Goal: Check status: Check status

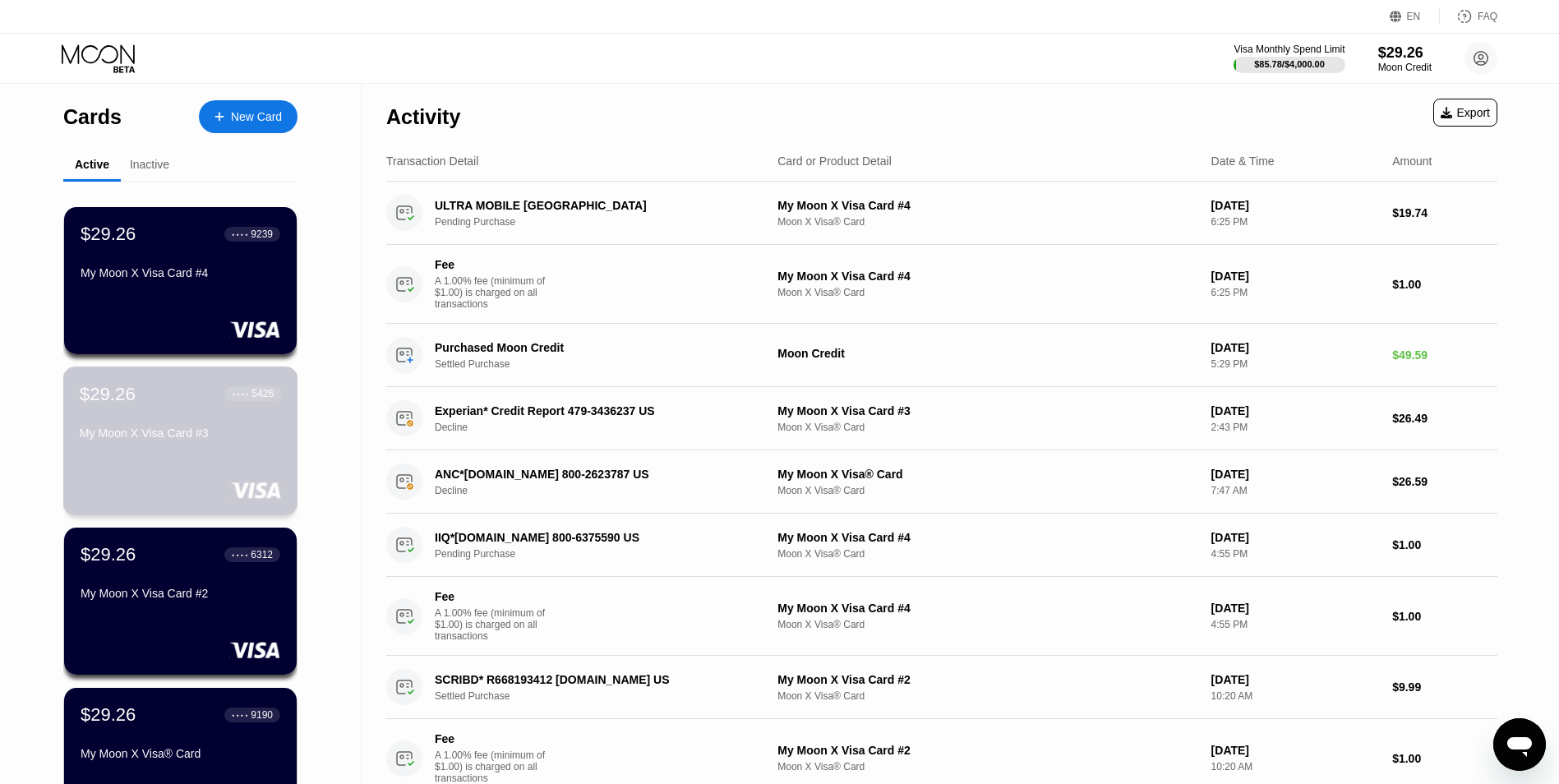
click at [218, 424] on div "$29.26 ● ● ● ● 5426 My Moon X Visa Card #3" at bounding box center [180, 414] width 201 height 63
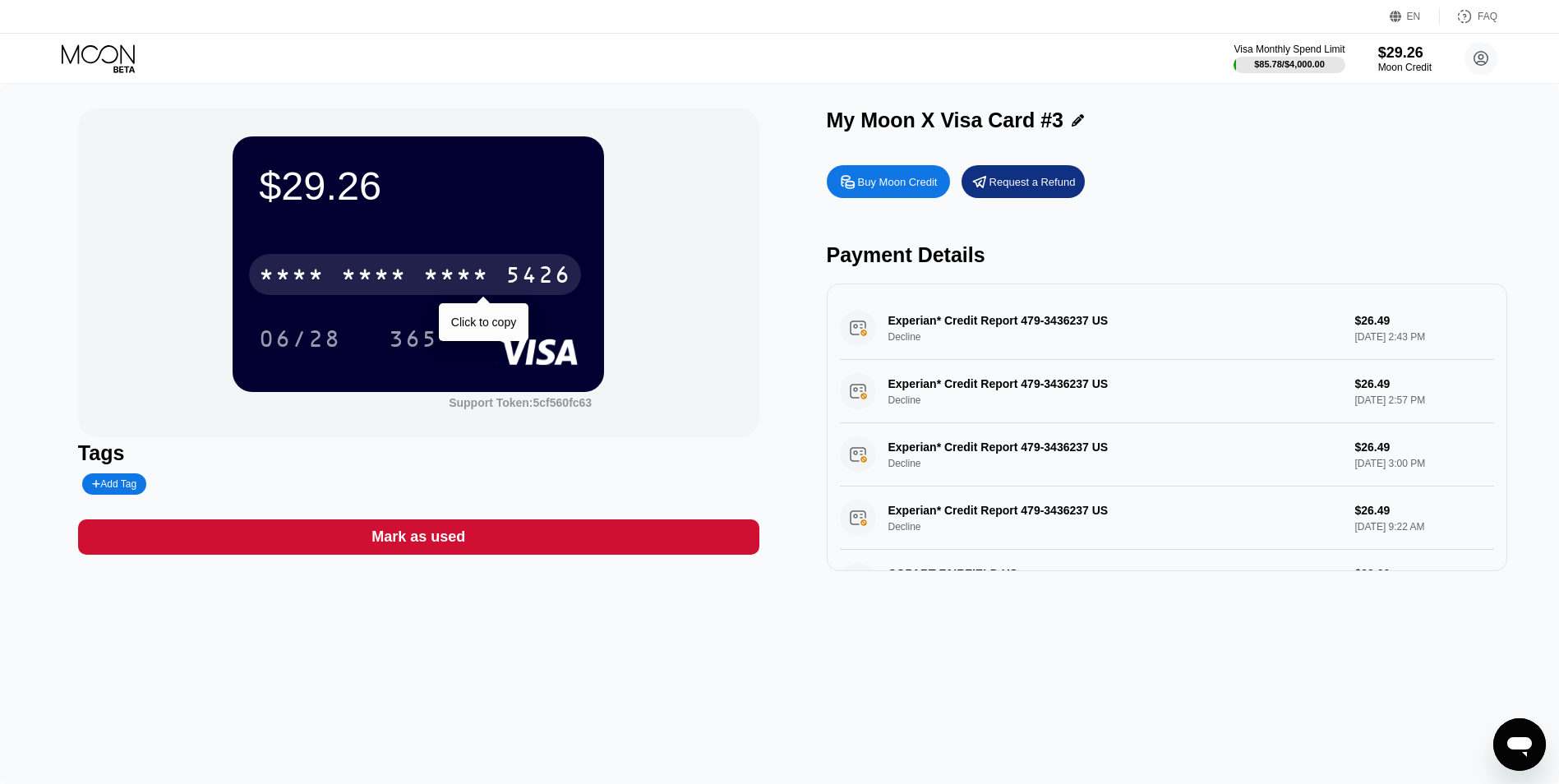
click at [444, 281] on div "* * * *" at bounding box center [457, 276] width 66 height 26
